Goal: Find specific page/section: Find specific page/section

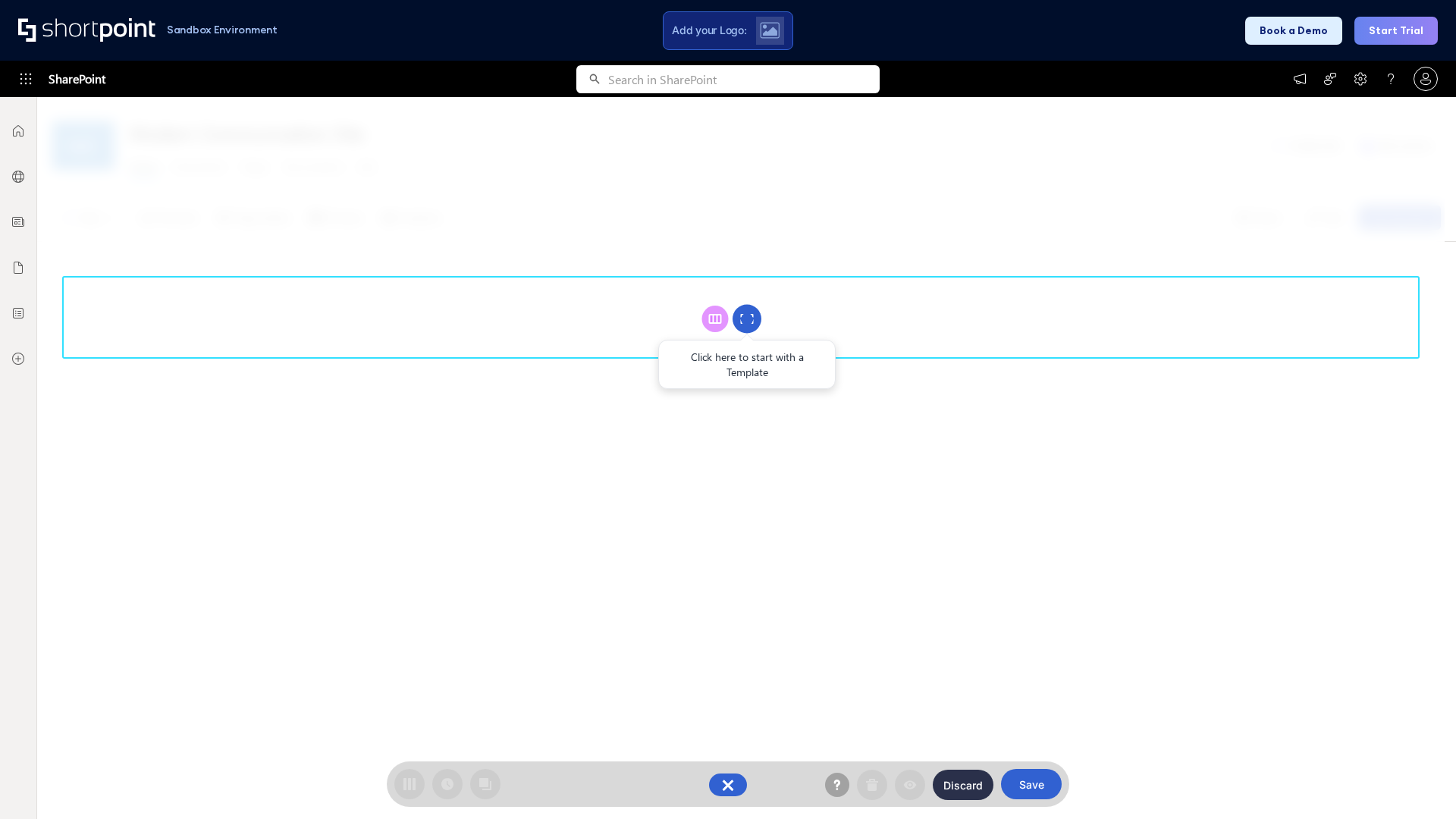
click at [747, 318] on circle at bounding box center [747, 319] width 29 height 29
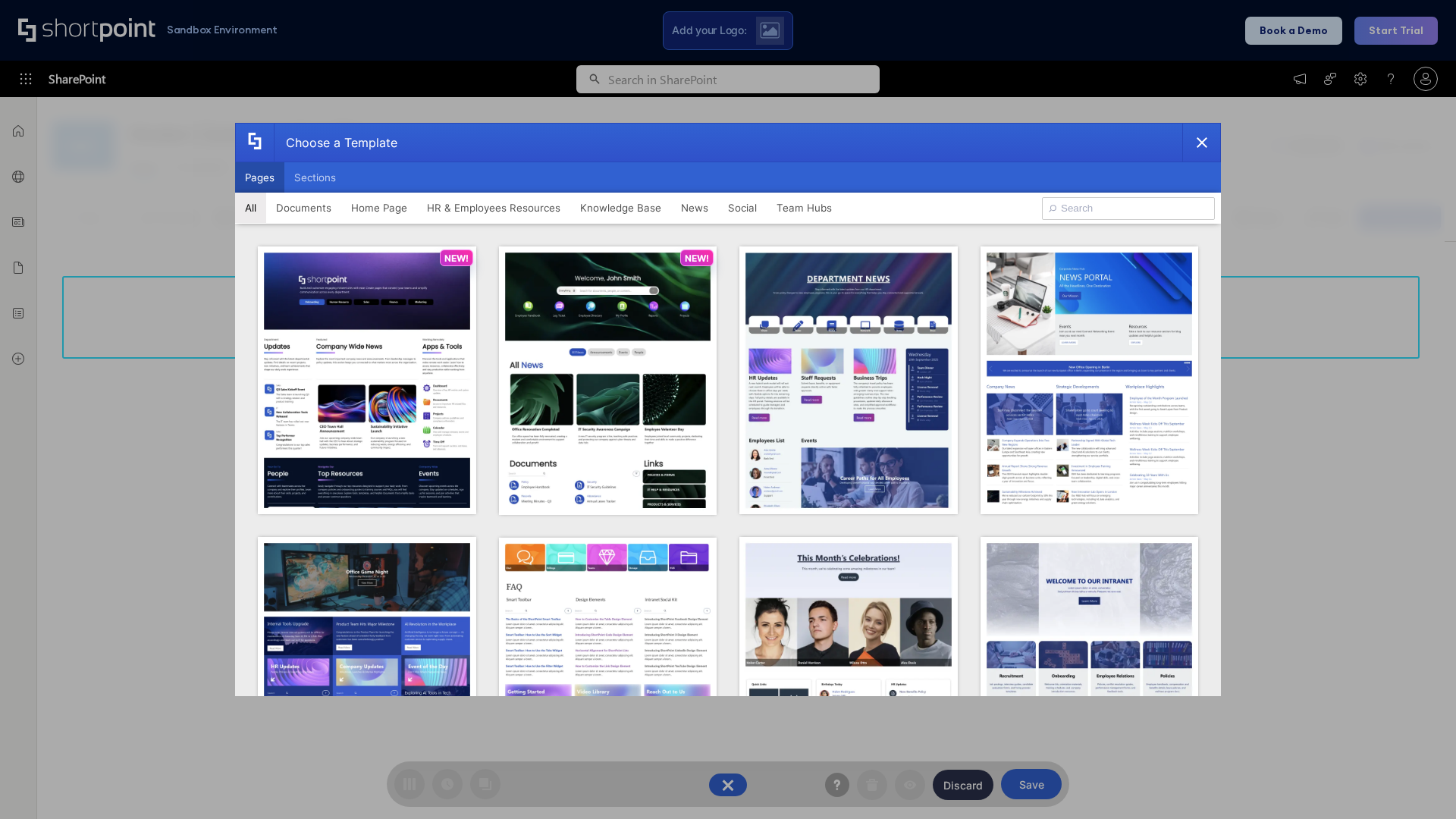
click at [260, 178] on button "Pages" at bounding box center [260, 178] width 49 height 30
type input "prise 1"
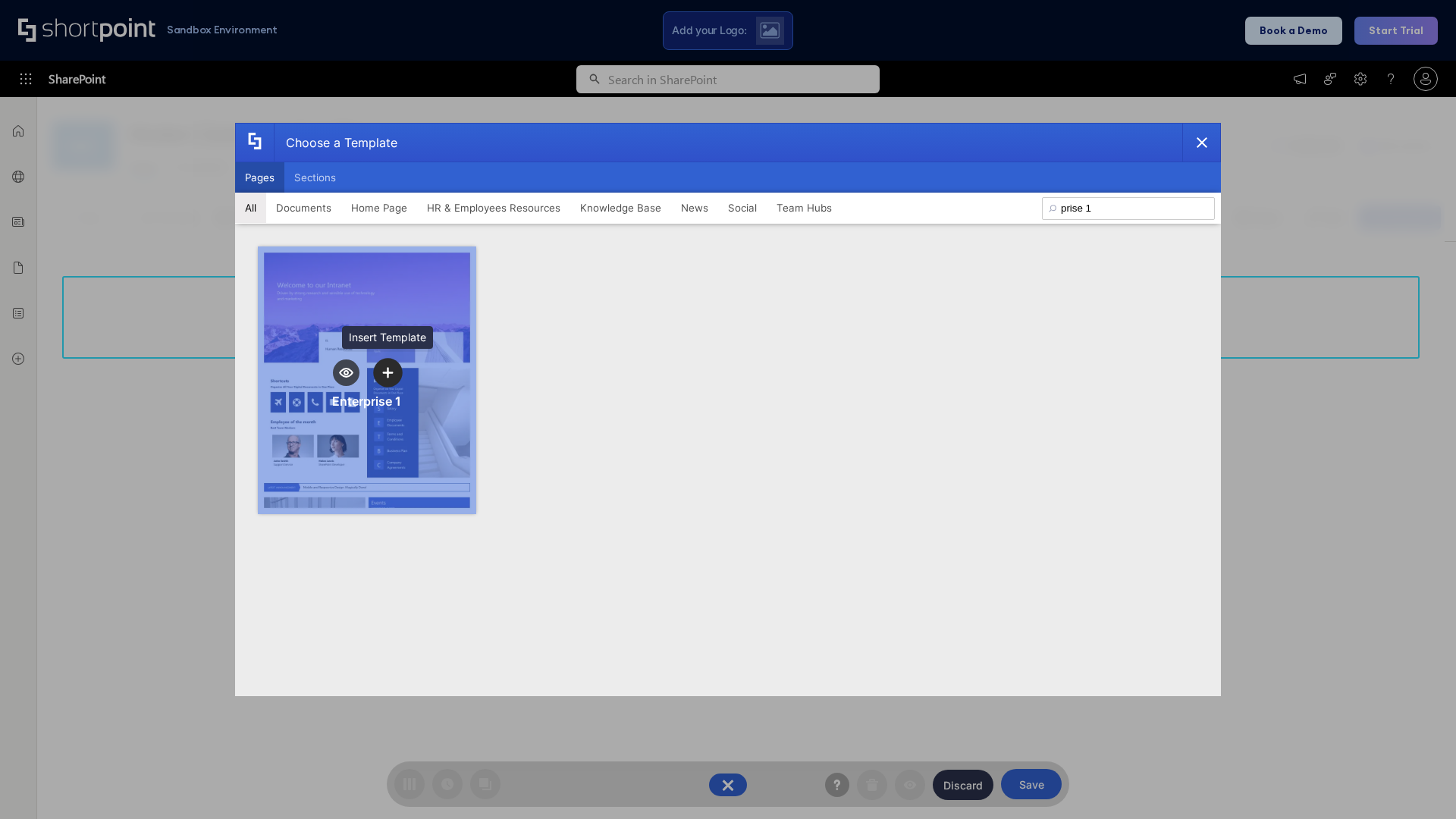
click at [387, 372] on icon "template selector" at bounding box center [387, 372] width 11 height 11
